Goal: Information Seeking & Learning: Find specific fact

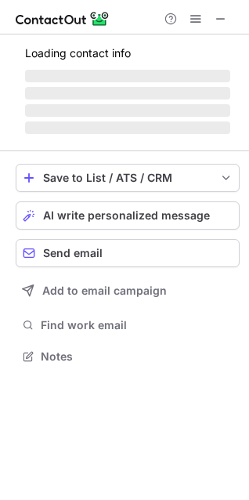
scroll to position [341, 249]
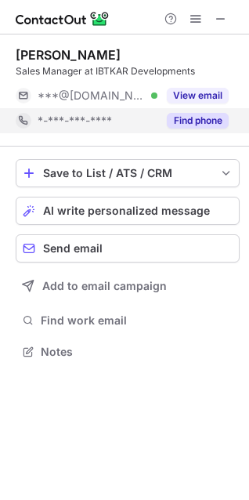
click at [187, 122] on button "Find phone" at bounding box center [198, 121] width 62 height 16
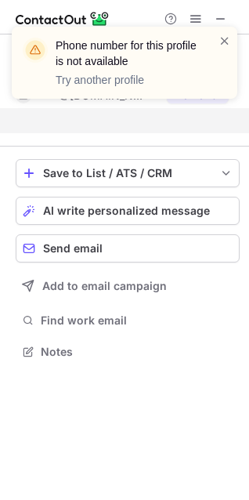
scroll to position [316, 249]
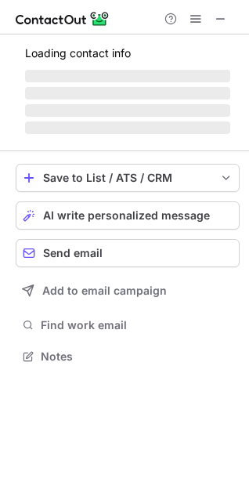
scroll to position [341, 249]
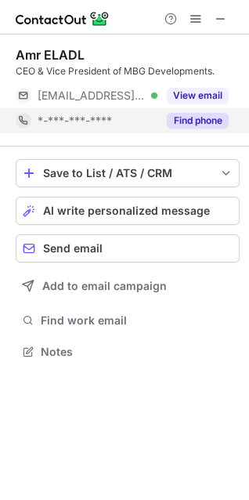
click at [213, 125] on button "Find phone" at bounding box center [198, 121] width 62 height 16
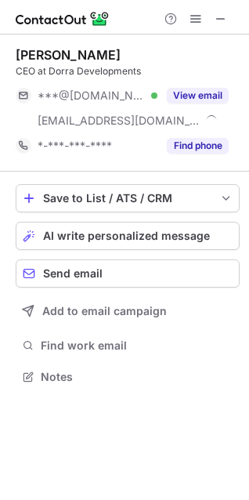
scroll to position [366, 249]
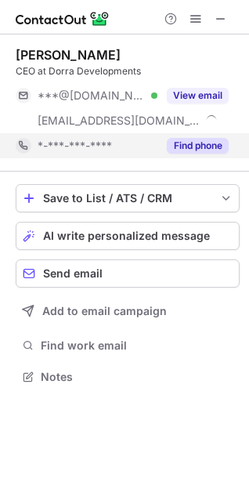
click at [201, 149] on button "Find phone" at bounding box center [198, 146] width 62 height 16
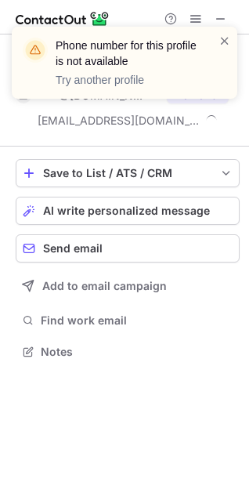
scroll to position [341, 249]
click at [220, 11] on div "Phone number for this profile is not available Try another profile" at bounding box center [124, 69] width 251 height 116
click at [226, 40] on span at bounding box center [225, 41] width 13 height 16
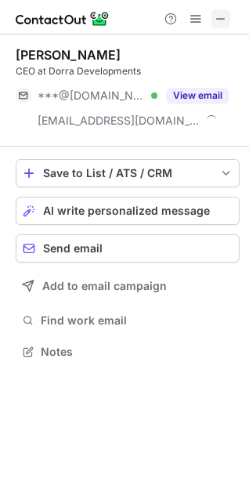
click at [223, 19] on span at bounding box center [221, 19] width 13 height 13
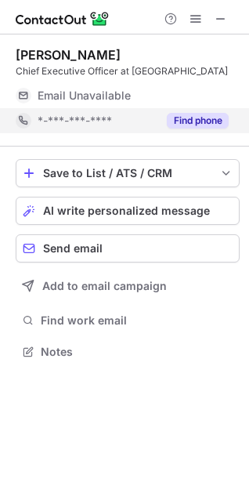
click at [220, 123] on button "Find phone" at bounding box center [198, 121] width 62 height 16
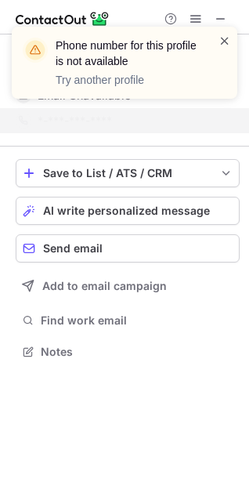
click at [223, 40] on span at bounding box center [225, 41] width 13 height 16
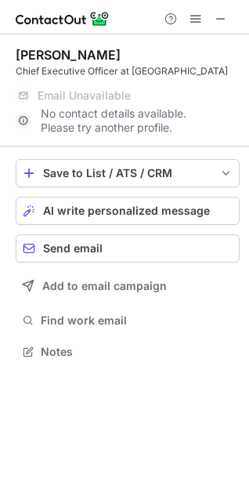
click at [221, 17] on div "Phone number for this profile is not available Try another profile" at bounding box center [124, 69] width 251 height 116
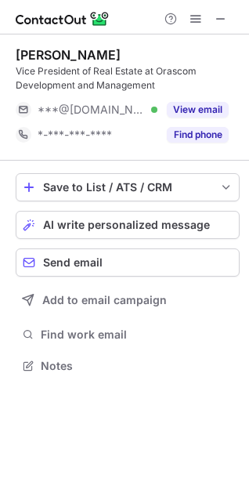
scroll to position [355, 249]
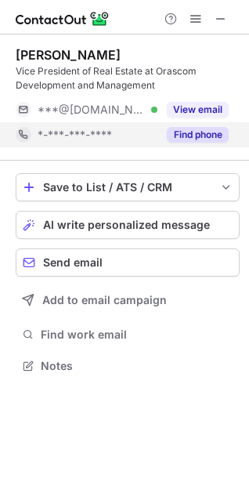
click at [190, 135] on button "Find phone" at bounding box center [198, 135] width 62 height 16
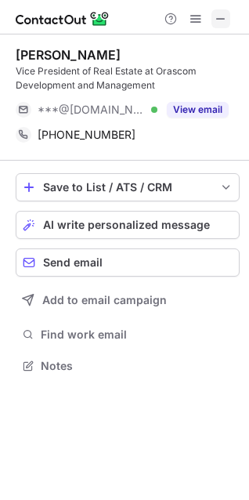
click at [225, 17] on span at bounding box center [221, 19] width 13 height 13
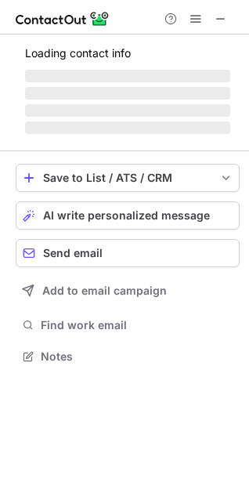
scroll to position [341, 249]
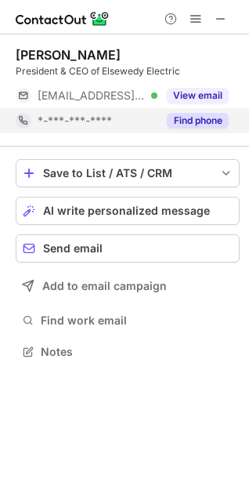
click at [214, 118] on button "Find phone" at bounding box center [198, 121] width 62 height 16
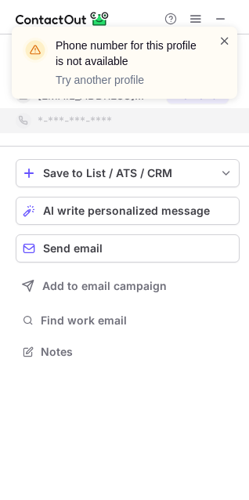
click at [226, 38] on span at bounding box center [225, 41] width 13 height 16
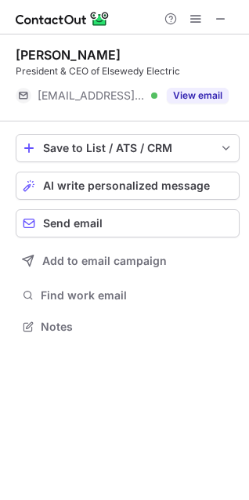
scroll to position [316, 249]
click at [218, 23] on span at bounding box center [221, 19] width 13 height 13
